Goal: Find specific page/section: Find specific page/section

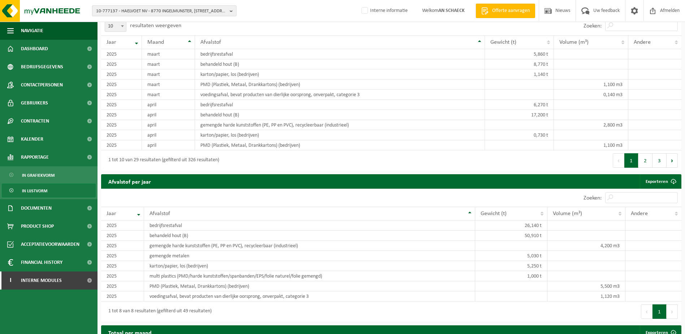
click at [145, 12] on span "10-777137 - HAELVOET NV - 8770 INGELMUNSTER, [STREET_ADDRESS]" at bounding box center [161, 11] width 131 height 11
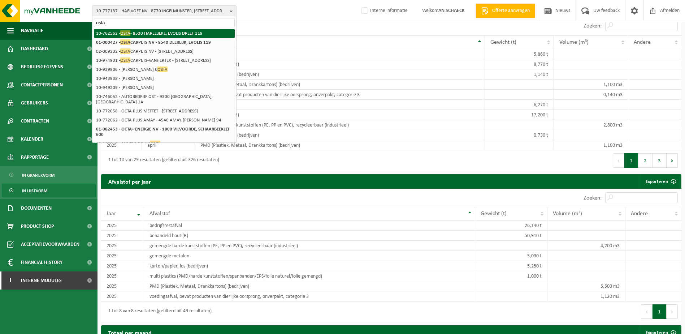
type input "osta"
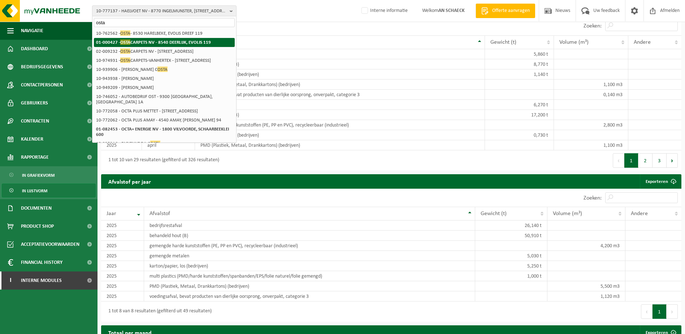
click at [167, 40] on strong "01-000427 - OSTA CARPETS NV - 8540 DEERLIJK, EVOLIS 119" at bounding box center [153, 41] width 115 height 5
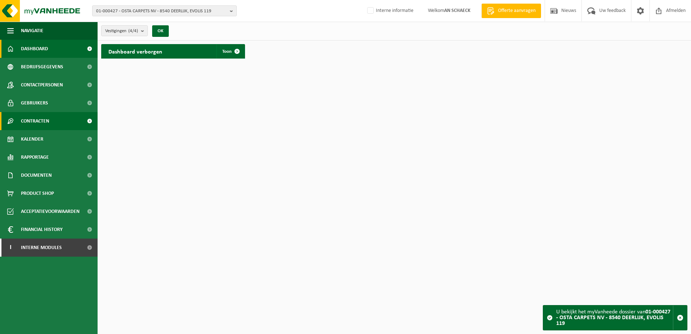
click at [37, 122] on span "Contracten" at bounding box center [35, 121] width 28 height 18
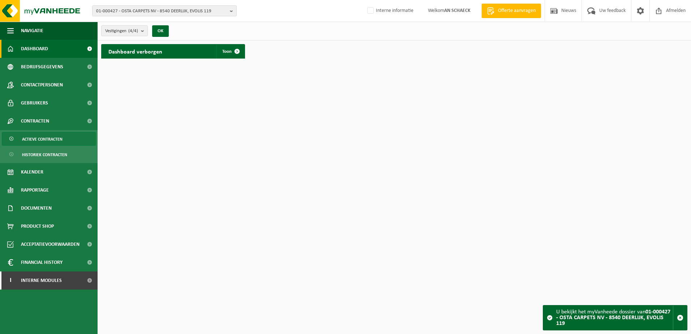
click at [40, 139] on span "Actieve contracten" at bounding box center [42, 139] width 40 height 14
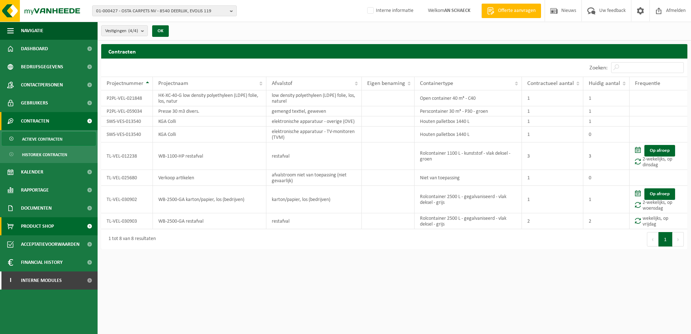
click at [40, 227] on span "Product Shop" at bounding box center [37, 226] width 33 height 18
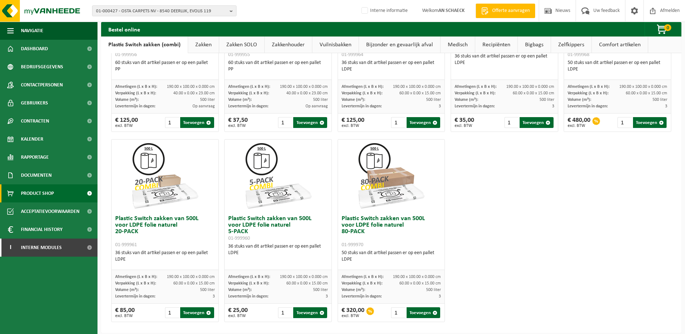
scroll to position [344, 0]
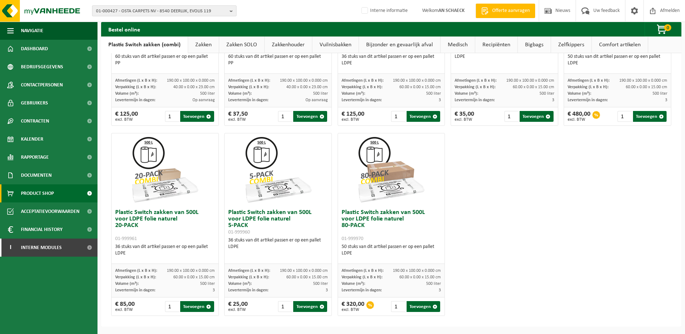
click at [146, 9] on span "01-000427 - OSTA CARPETS NV - 8540 DEERLIJK, EVOLIS 119" at bounding box center [161, 11] width 131 height 11
